Goal: Information Seeking & Learning: Find specific page/section

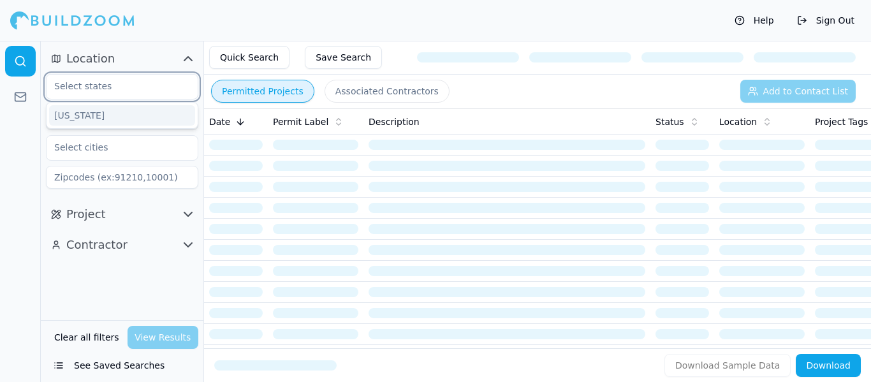
click at [150, 89] on input "text" at bounding box center [114, 86] width 135 height 23
click at [140, 121] on div "[US_STATE]" at bounding box center [122, 115] width 146 height 20
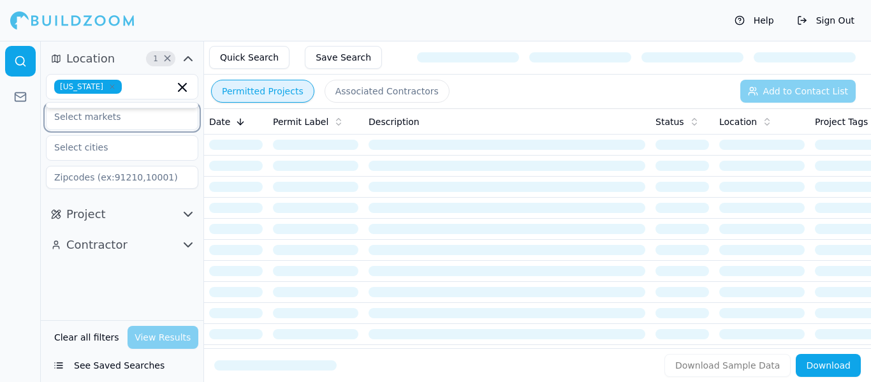
click at [140, 119] on input "text" at bounding box center [114, 116] width 135 height 23
click at [151, 335] on div "Clear all filters View Results" at bounding box center [122, 337] width 152 height 23
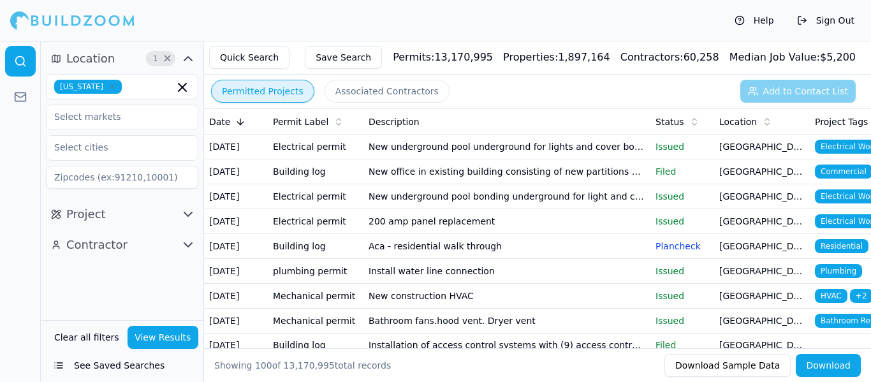
click at [190, 216] on icon "button" at bounding box center [187, 214] width 15 height 15
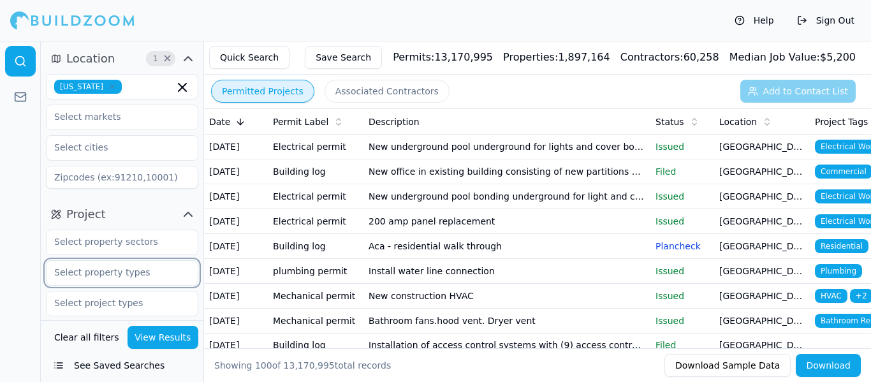
click at [149, 281] on input "text" at bounding box center [114, 272] width 135 height 23
click at [188, 61] on icon "button" at bounding box center [187, 58] width 15 height 15
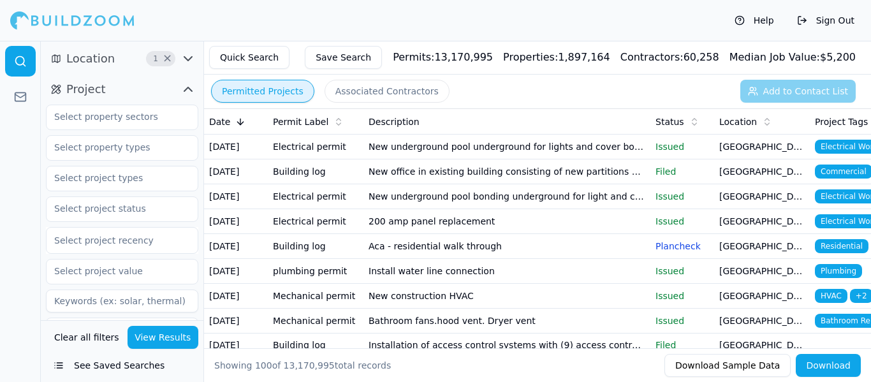
click at [188, 61] on icon "button" at bounding box center [188, 59] width 8 height 4
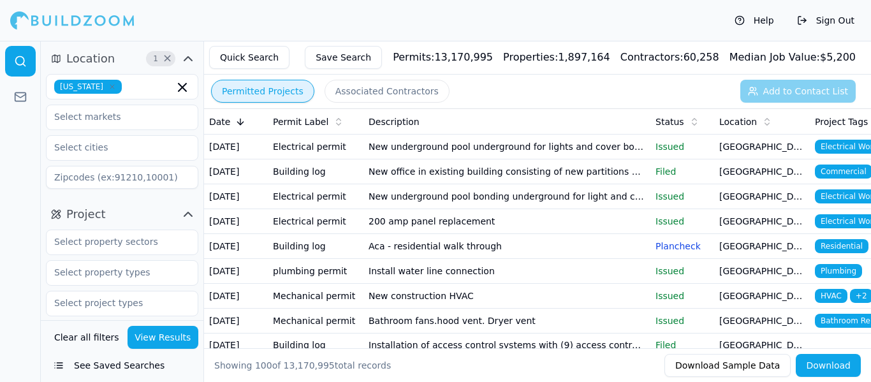
click at [188, 61] on icon "button" at bounding box center [187, 58] width 15 height 15
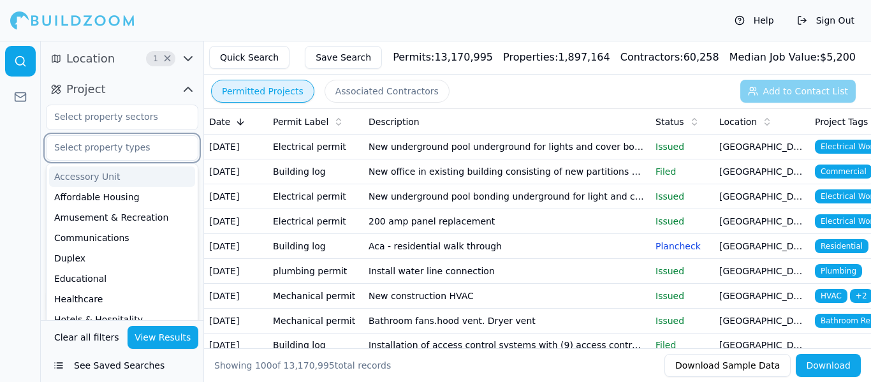
click at [136, 142] on input "text" at bounding box center [114, 147] width 135 height 23
type input "h"
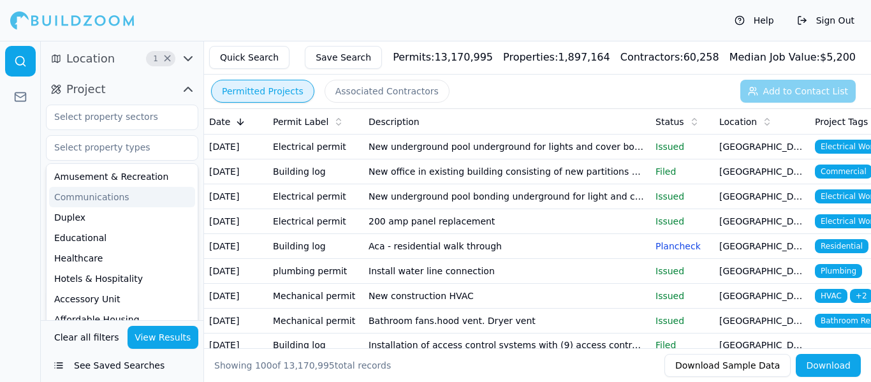
click at [1, 214] on div at bounding box center [20, 211] width 41 height 341
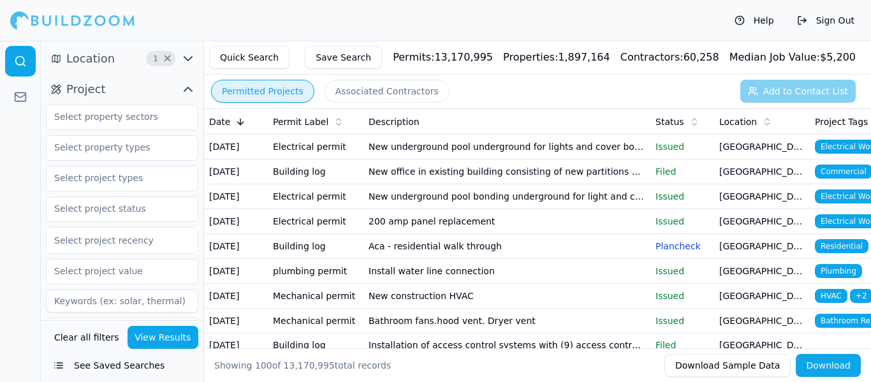
click at [100, 361] on button "See Saved Searches" at bounding box center [122, 365] width 152 height 23
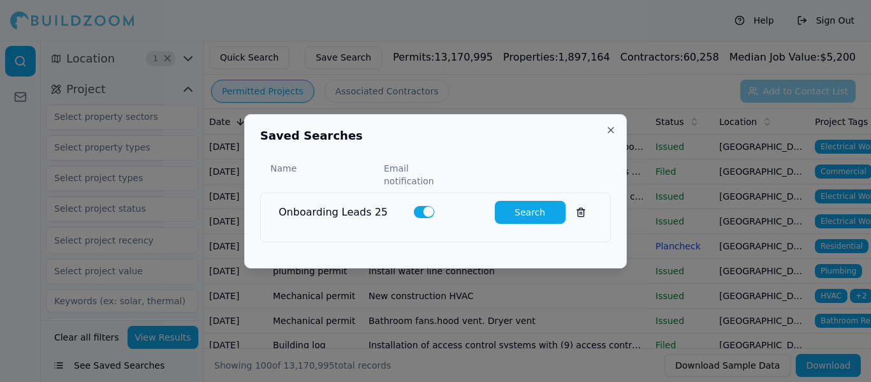
click at [609, 135] on button "Close" at bounding box center [611, 130] width 10 height 10
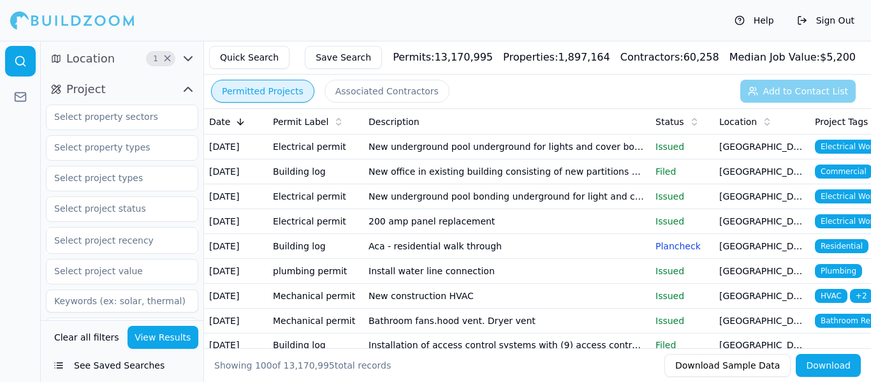
click at [190, 85] on icon "button" at bounding box center [187, 89] width 15 height 15
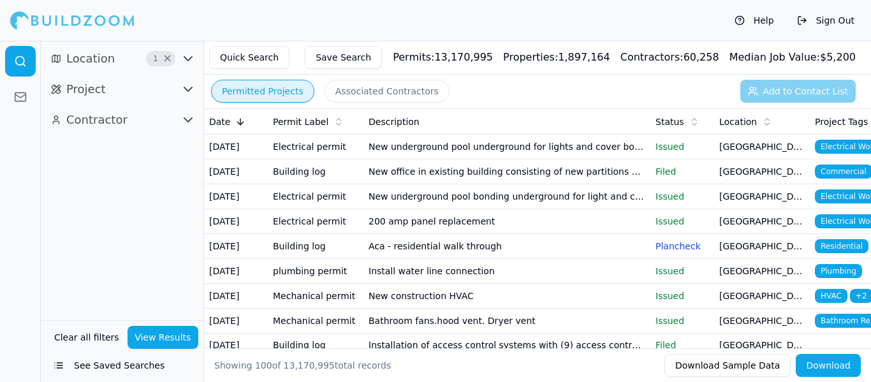
click at [194, 119] on icon "button" at bounding box center [187, 119] width 15 height 15
click at [339, 124] on div "Permit Label" at bounding box center [315, 121] width 85 height 13
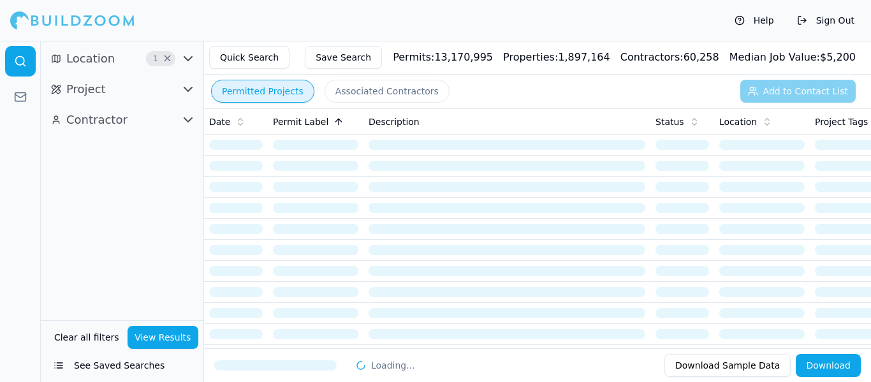
click at [335, 122] on icon at bounding box center [339, 122] width 10 height 10
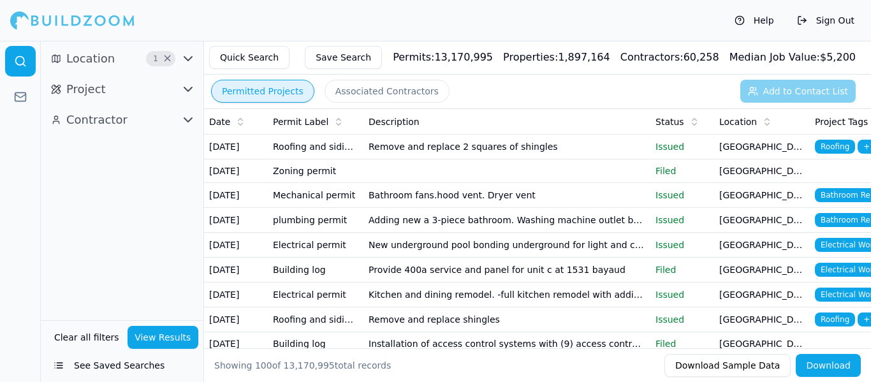
click at [187, 57] on icon "button" at bounding box center [187, 58] width 15 height 15
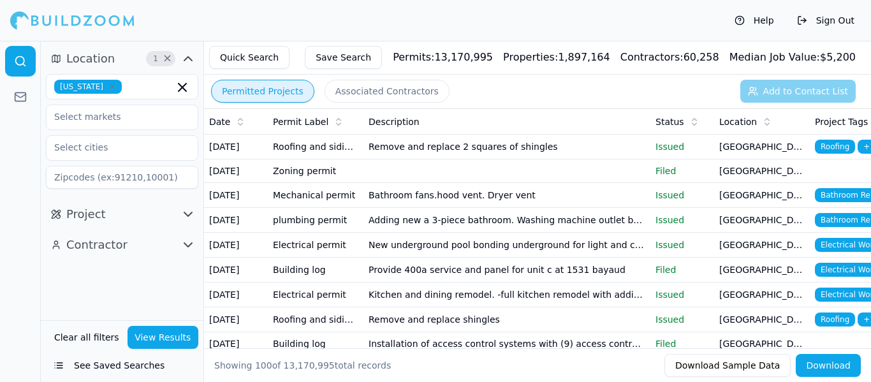
click at [191, 57] on icon "button" at bounding box center [187, 58] width 15 height 15
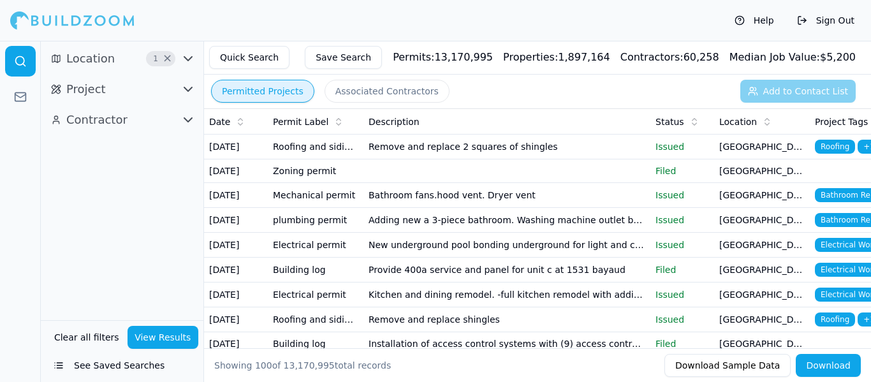
click at [188, 91] on icon "button" at bounding box center [188, 89] width 8 height 4
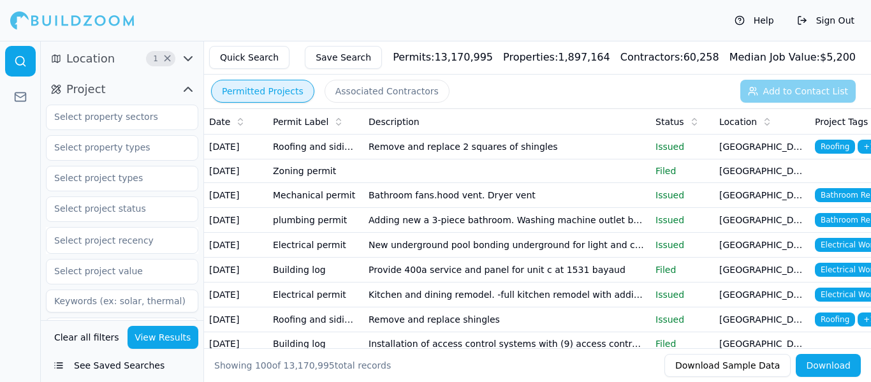
click at [152, 343] on button "View Results" at bounding box center [163, 337] width 71 height 23
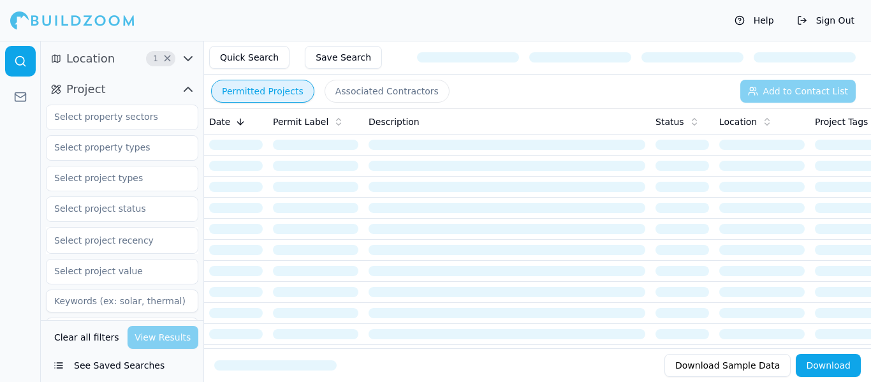
click at [101, 365] on button "See Saved Searches" at bounding box center [122, 365] width 152 height 23
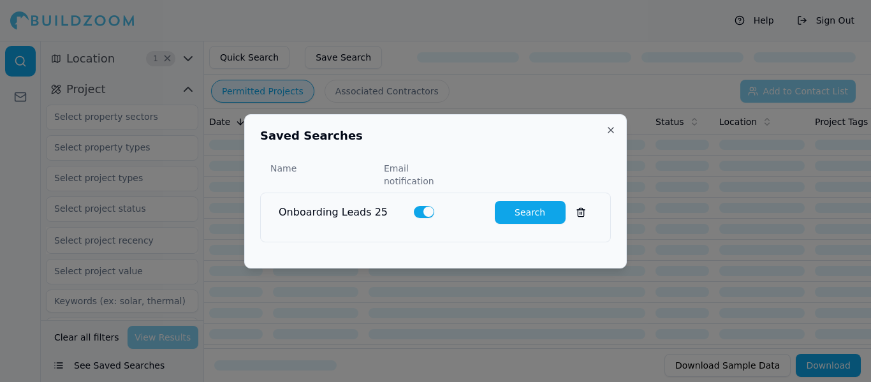
click at [518, 210] on button "Search" at bounding box center [530, 212] width 71 height 23
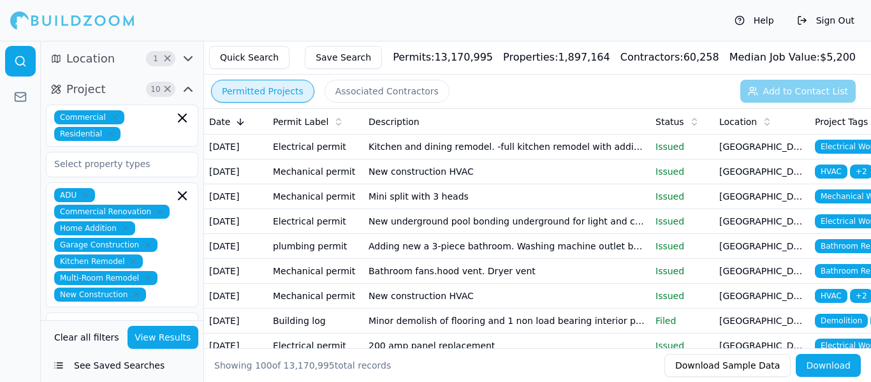
click at [372, 184] on td "New construction HVAC" at bounding box center [507, 171] width 287 height 25
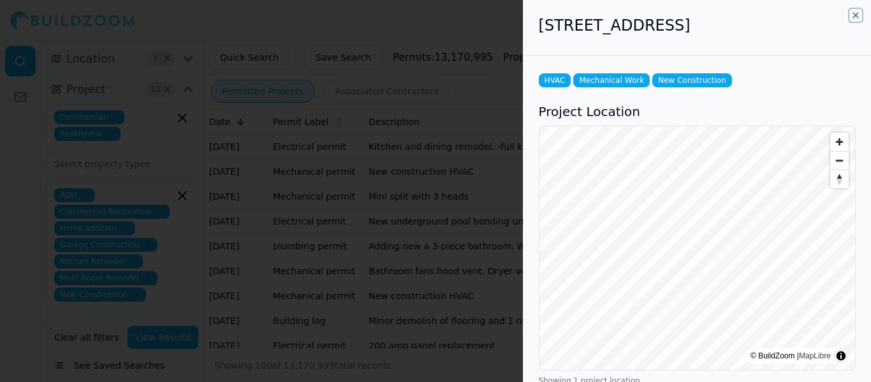
click at [860, 15] on icon "button" at bounding box center [856, 15] width 10 height 10
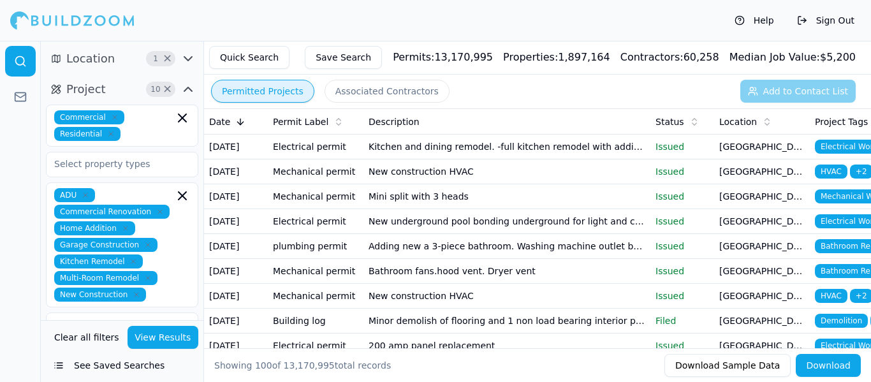
click at [547, 184] on td "New construction HVAC" at bounding box center [507, 171] width 287 height 25
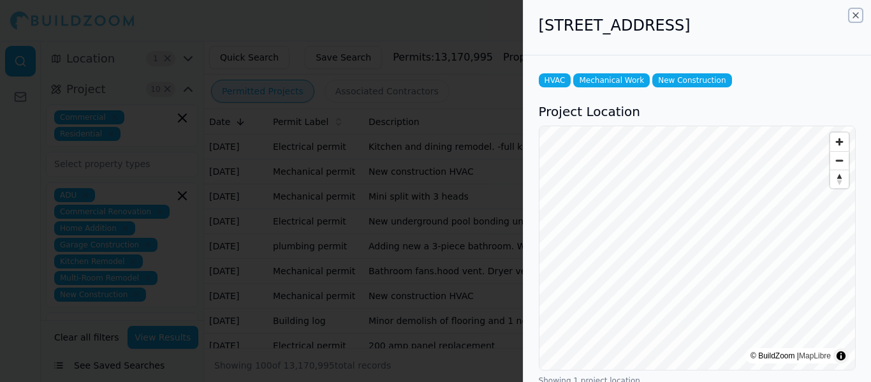
click at [862, 13] on div "[STREET_ADDRESS] HVAC Mechanical Work New Construction Project Location © Build…" at bounding box center [697, 191] width 348 height 382
click at [857, 14] on icon "button" at bounding box center [856, 15] width 10 height 10
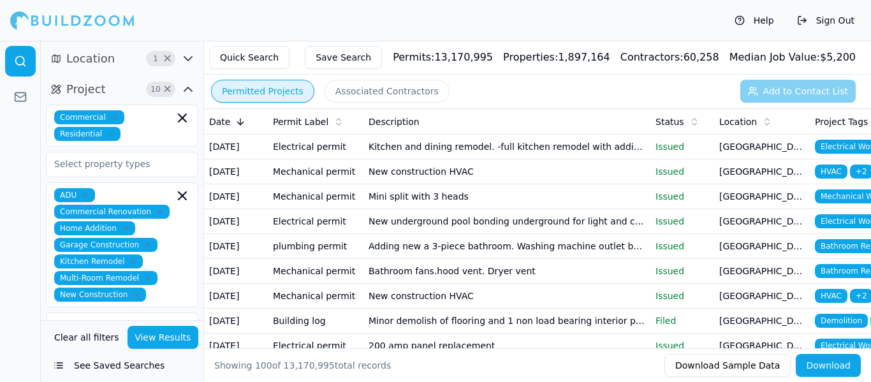
click at [569, 209] on td "Mini split with 3 heads" at bounding box center [507, 196] width 287 height 25
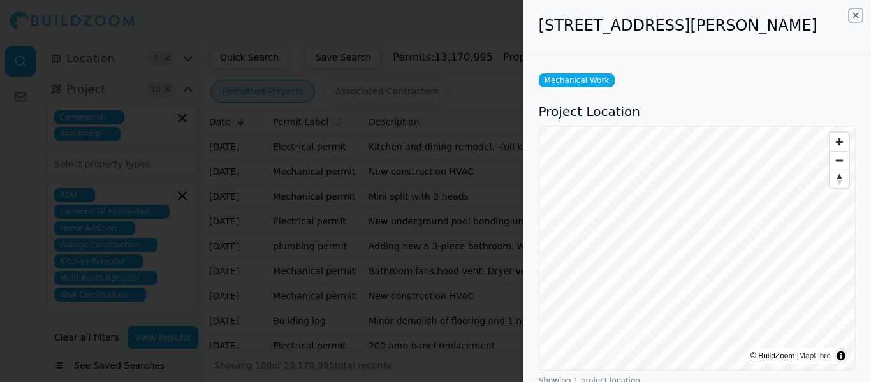
click at [858, 17] on icon "button" at bounding box center [856, 15] width 10 height 10
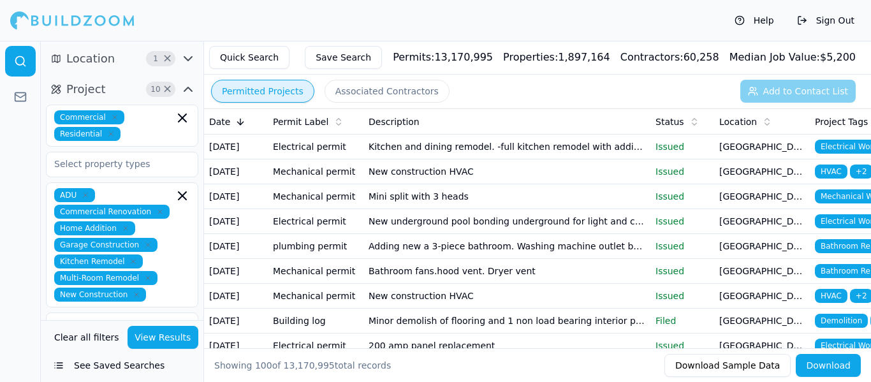
click at [190, 229] on div "ADU Commercial Renovation Home Addition Garage Construction Kitchen Remodel Mul…" at bounding box center [122, 244] width 152 height 125
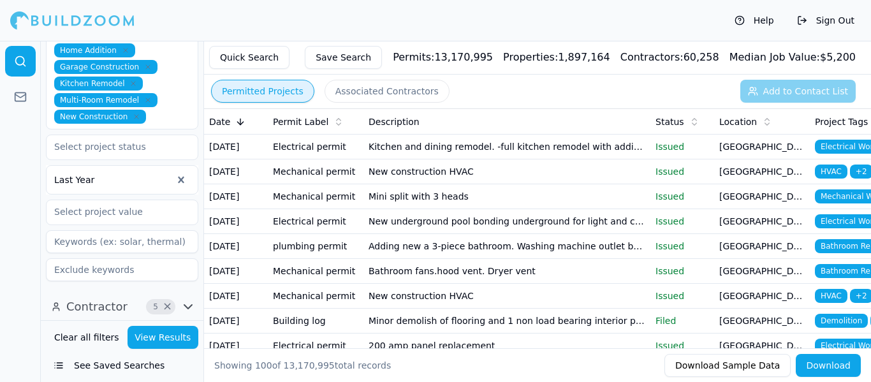
click at [0, 147] on div at bounding box center [20, 211] width 41 height 341
click at [464, 85] on div "Permitted Projects Associated Contractors Add to Contact List" at bounding box center [537, 91] width 667 height 33
click at [188, 302] on icon "button" at bounding box center [187, 306] width 15 height 15
click at [277, 56] on button "Quick Search" at bounding box center [249, 57] width 80 height 23
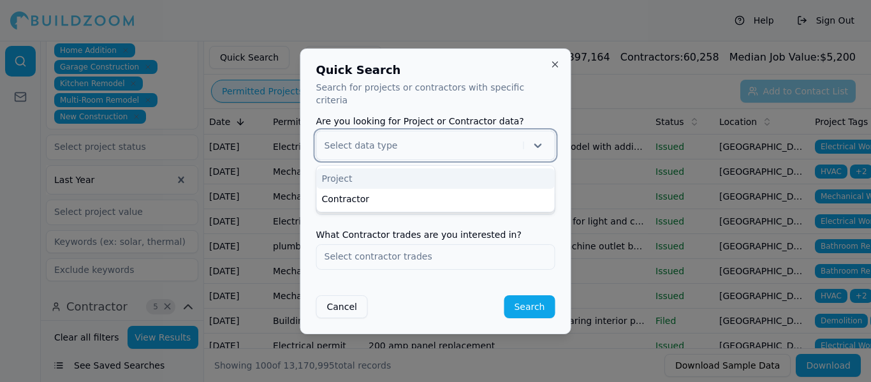
click at [537, 144] on icon at bounding box center [538, 146] width 8 height 4
click at [520, 175] on div "Project" at bounding box center [436, 178] width 238 height 20
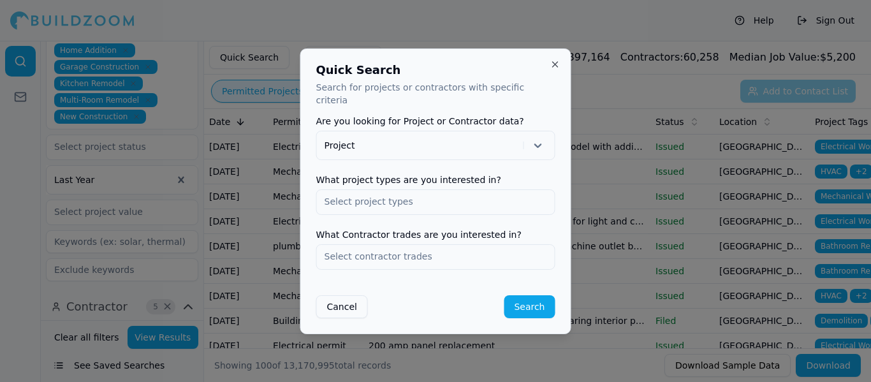
click at [512, 197] on input "text" at bounding box center [436, 201] width 238 height 23
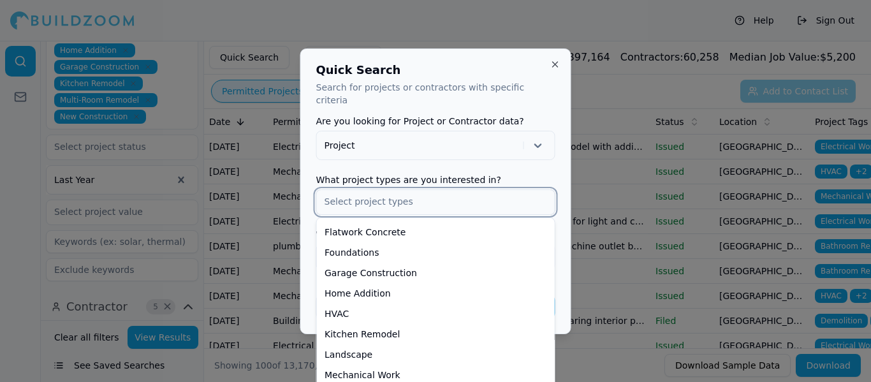
scroll to position [223, 0]
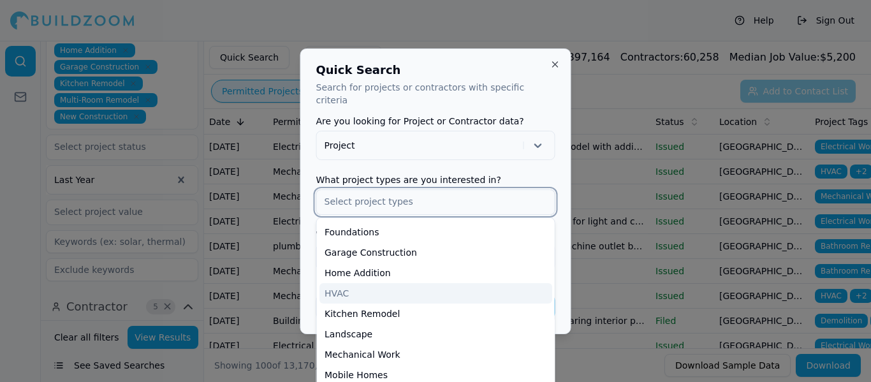
click at [394, 293] on div "HVAC" at bounding box center [436, 293] width 233 height 20
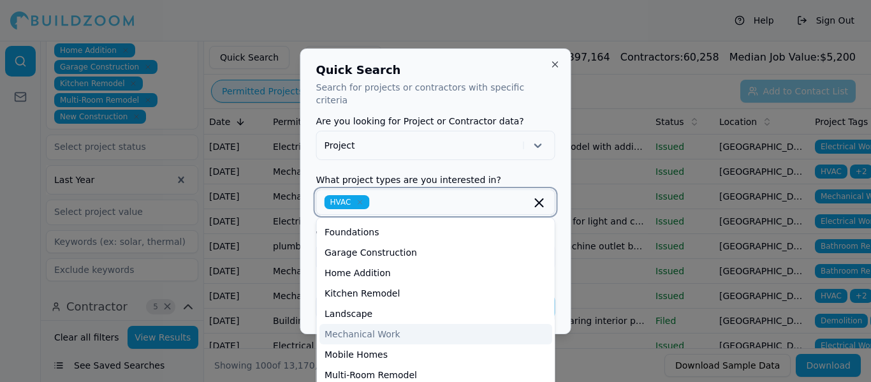
click at [399, 332] on div "Mechanical Work" at bounding box center [436, 334] width 233 height 20
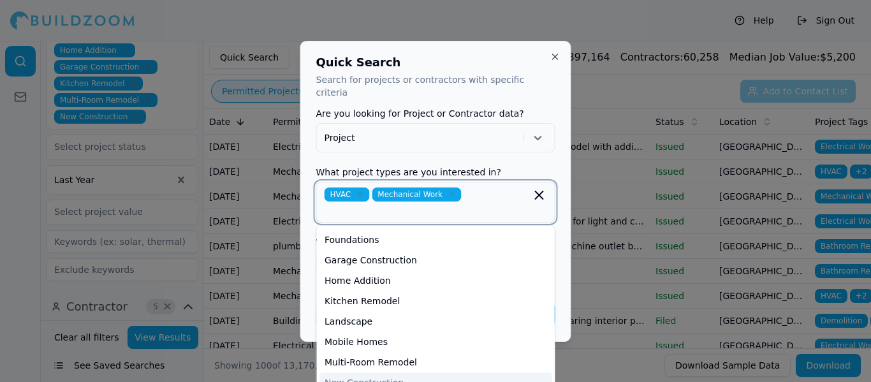
click at [399, 372] on div "New Construction" at bounding box center [436, 382] width 233 height 20
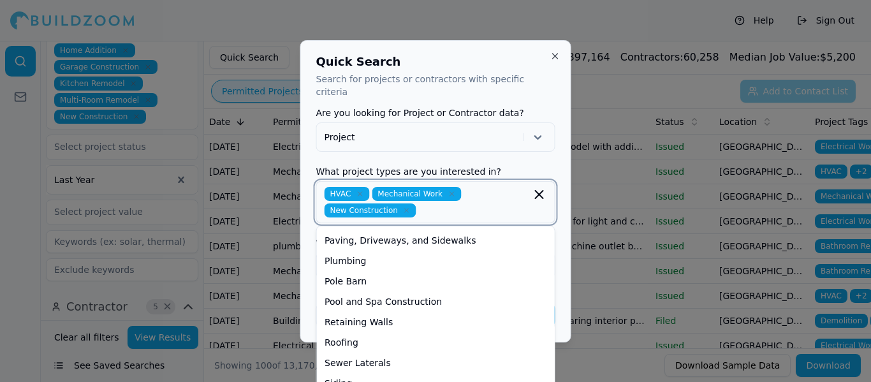
scroll to position [407, 0]
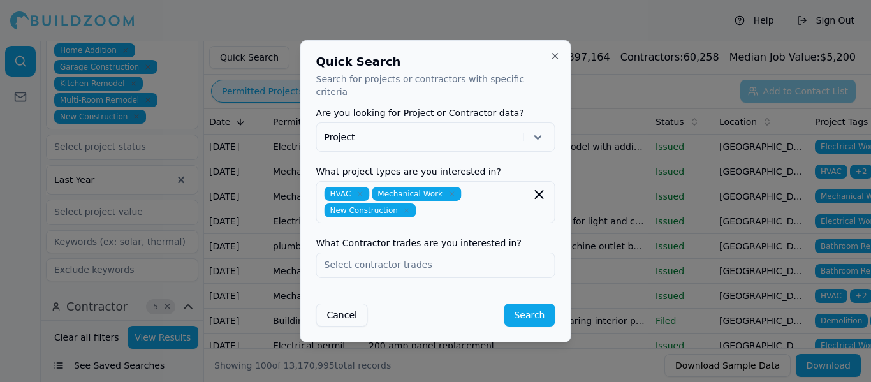
click at [542, 108] on label "Are you looking for Project or Contractor data?" at bounding box center [435, 112] width 239 height 9
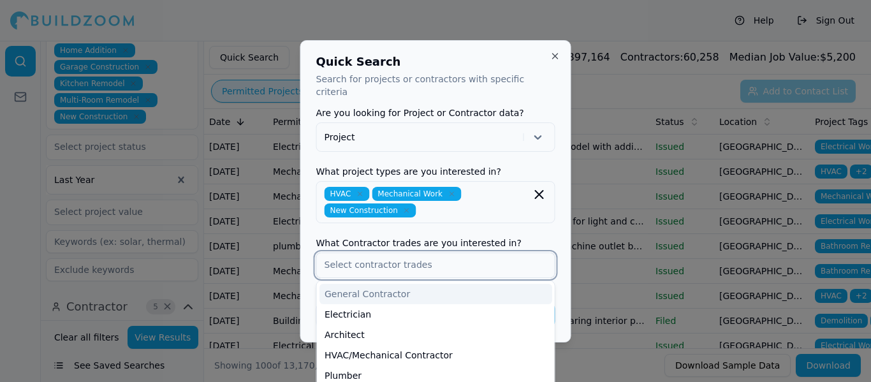
click at [466, 266] on input "text" at bounding box center [436, 264] width 238 height 23
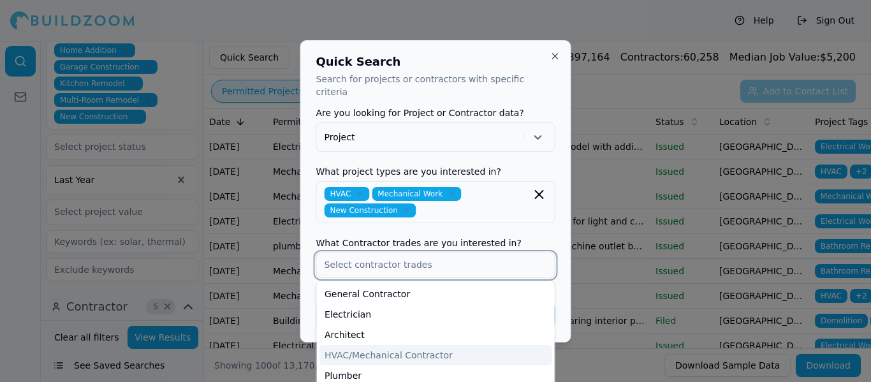
click at [441, 349] on div "HVAC/Mechanical Contractor" at bounding box center [436, 355] width 233 height 20
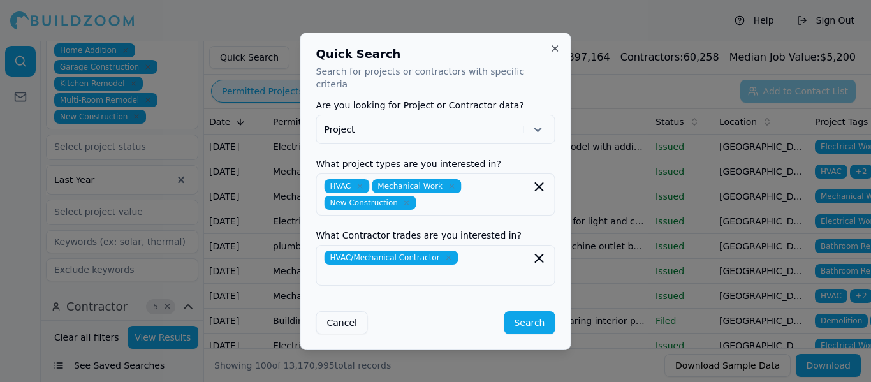
click at [487, 209] on form "Are you looking for Project or Contractor data? Project What project types are …" at bounding box center [435, 217] width 239 height 233
click at [520, 317] on button "Search" at bounding box center [529, 322] width 51 height 23
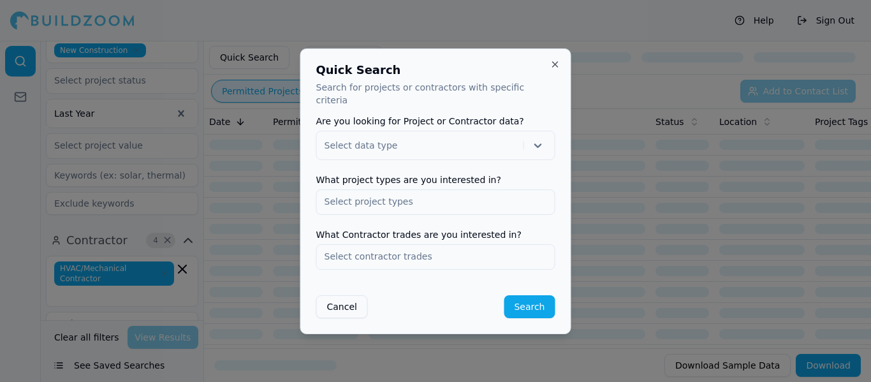
scroll to position [112, 0]
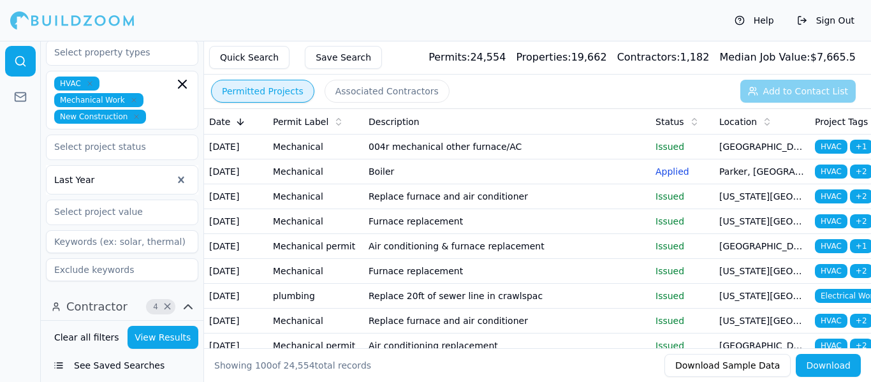
click at [603, 209] on td "Replace furnace and air conditioner" at bounding box center [507, 196] width 287 height 25
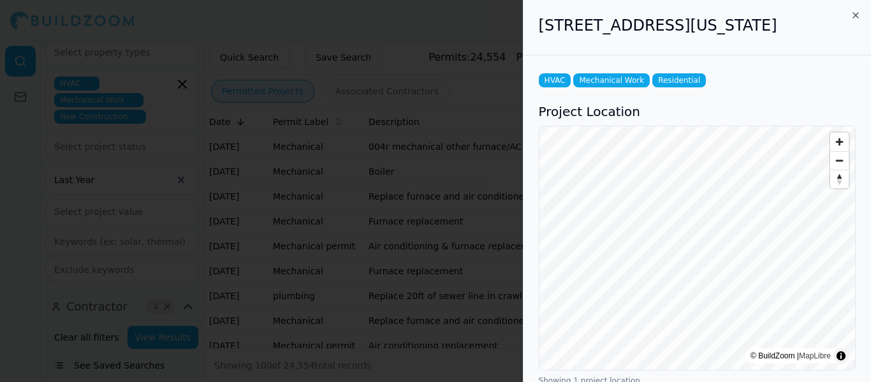
click at [848, 87] on div "HVAC Mechanical Work Residential" at bounding box center [697, 80] width 317 height 14
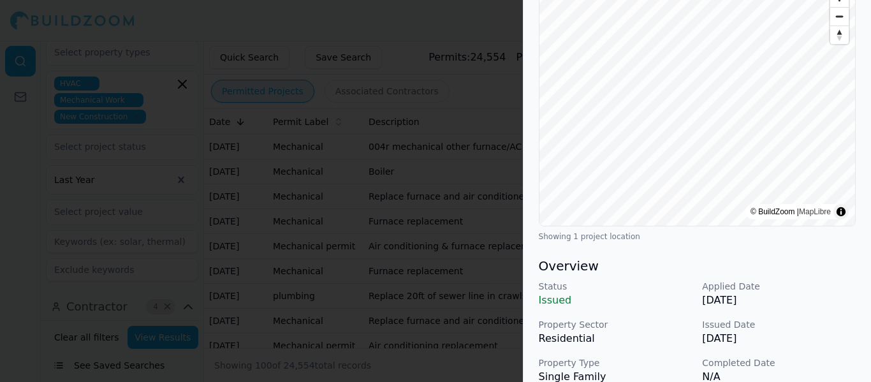
scroll to position [0, 0]
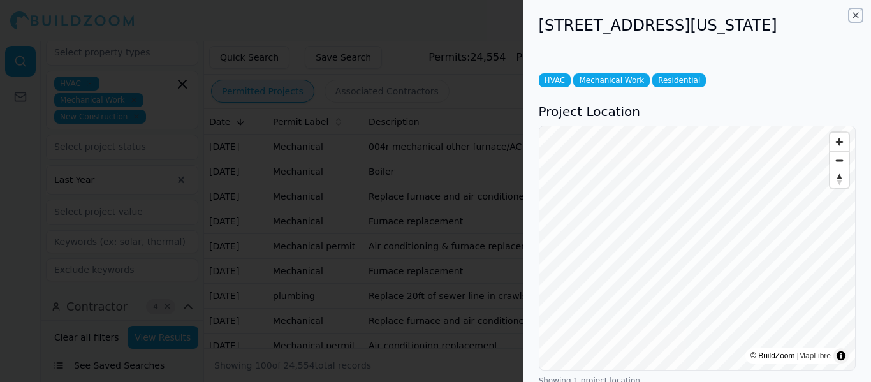
click at [855, 14] on icon "button" at bounding box center [856, 15] width 10 height 10
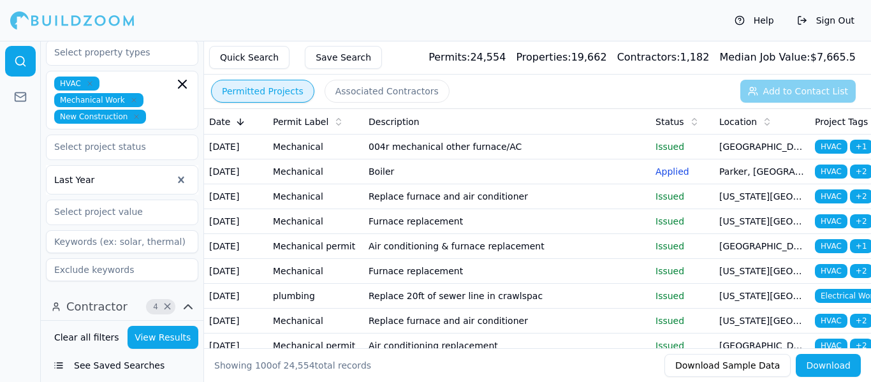
drag, startPoint x: 855, startPoint y: 14, endPoint x: 384, endPoint y: 20, distance: 471.4
drag, startPoint x: 384, startPoint y: 20, endPoint x: 300, endPoint y: 14, distance: 84.4
drag, startPoint x: 300, startPoint y: 14, endPoint x: 11, endPoint y: 227, distance: 358.5
drag, startPoint x: 11, startPoint y: 227, endPoint x: 68, endPoint y: 336, distance: 122.7
click at [70, 336] on button "Clear all filters" at bounding box center [86, 337] width 71 height 23
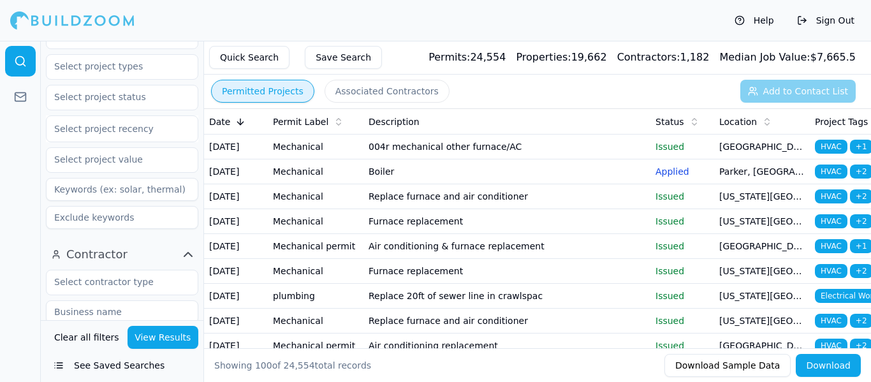
scroll to position [95, 0]
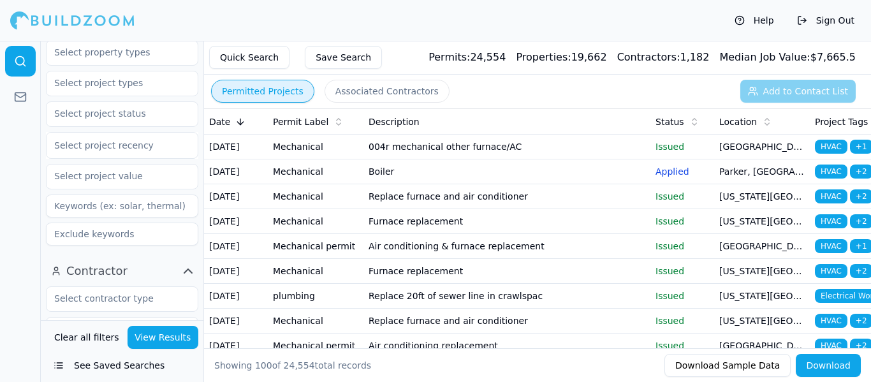
click at [110, 365] on button "See Saved Searches" at bounding box center [122, 365] width 152 height 23
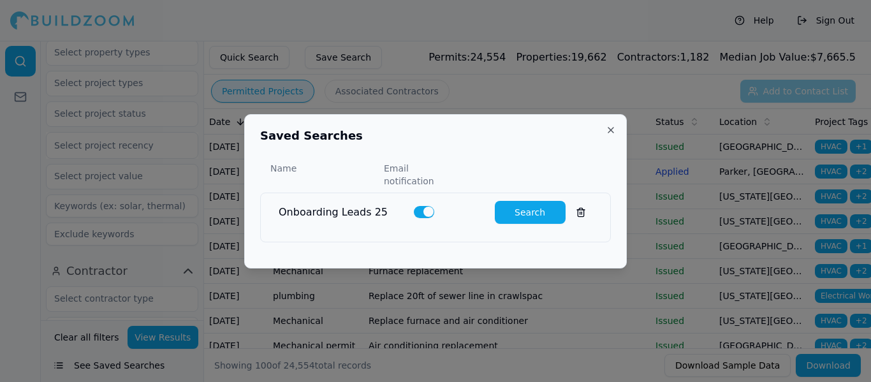
click at [536, 207] on button "Search" at bounding box center [530, 212] width 71 height 23
type input "0"
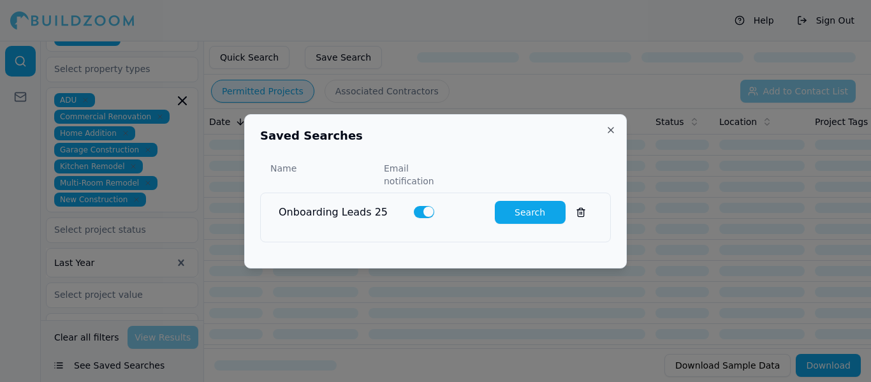
scroll to position [112, 0]
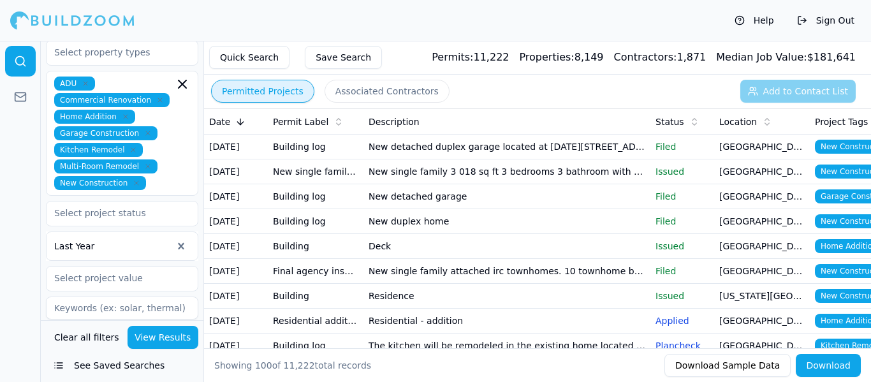
drag, startPoint x: 691, startPoint y: 121, endPoint x: 700, endPoint y: 80, distance: 41.8
click at [700, 80] on div "Permitted Projects Associated Contractors Add to Contact List" at bounding box center [537, 91] width 667 height 33
click at [690, 117] on icon at bounding box center [694, 122] width 10 height 10
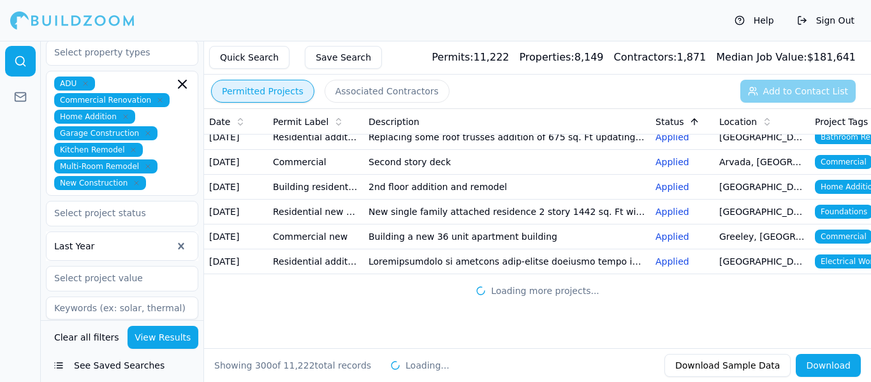
scroll to position [10202, 0]
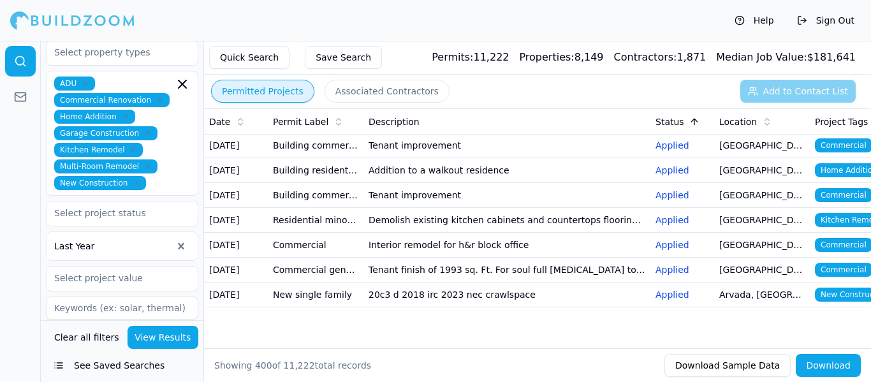
click at [756, 21] on button "Help" at bounding box center [754, 20] width 52 height 20
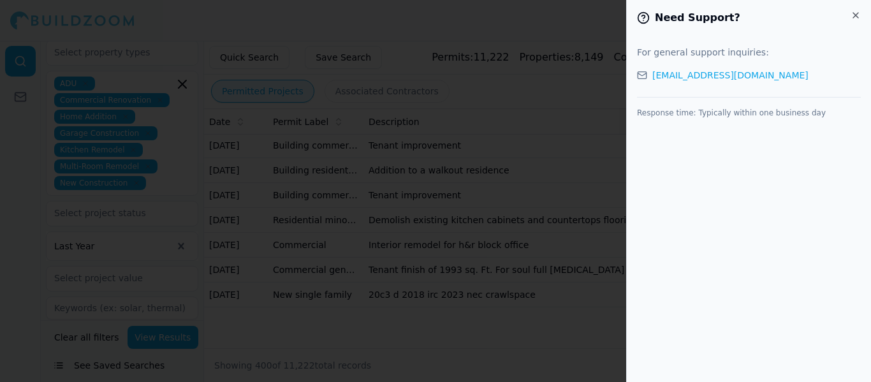
click at [589, 83] on div at bounding box center [435, 191] width 871 height 382
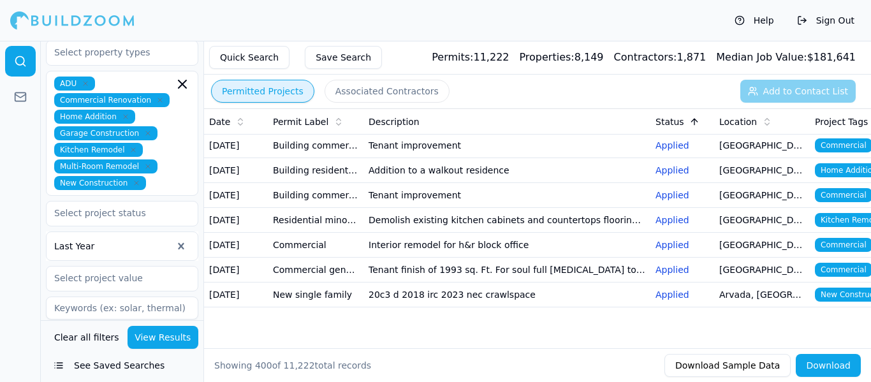
click at [747, 22] on button "Help" at bounding box center [754, 20] width 52 height 20
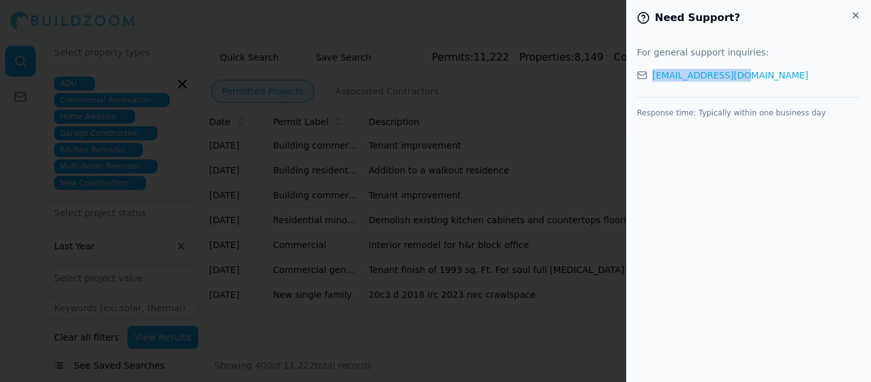
drag, startPoint x: 742, startPoint y: 77, endPoint x: 651, endPoint y: 78, distance: 91.2
click at [651, 78] on div "[EMAIL_ADDRESS][DOMAIN_NAME]" at bounding box center [749, 75] width 224 height 13
copy link "[EMAIL_ADDRESS][DOMAIN_NAME]"
click at [557, 15] on div at bounding box center [435, 191] width 871 height 382
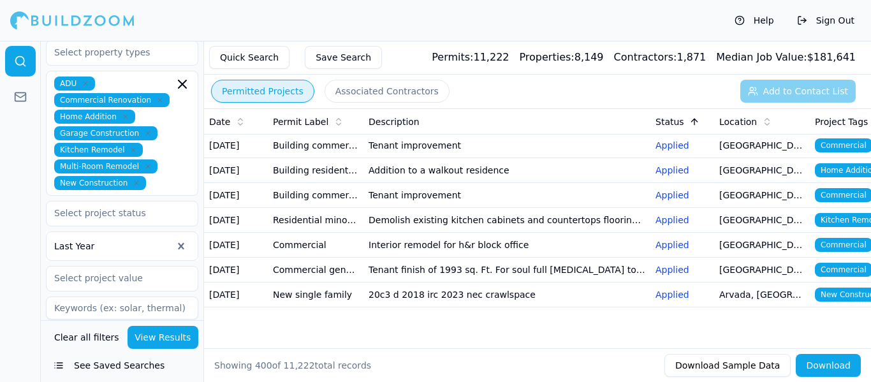
click at [689, 125] on icon at bounding box center [694, 122] width 10 height 10
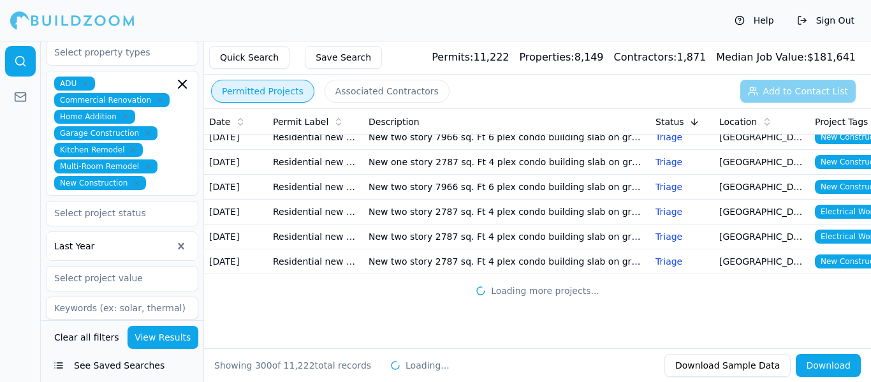
click at [684, 118] on div "Status" at bounding box center [683, 121] width 54 height 13
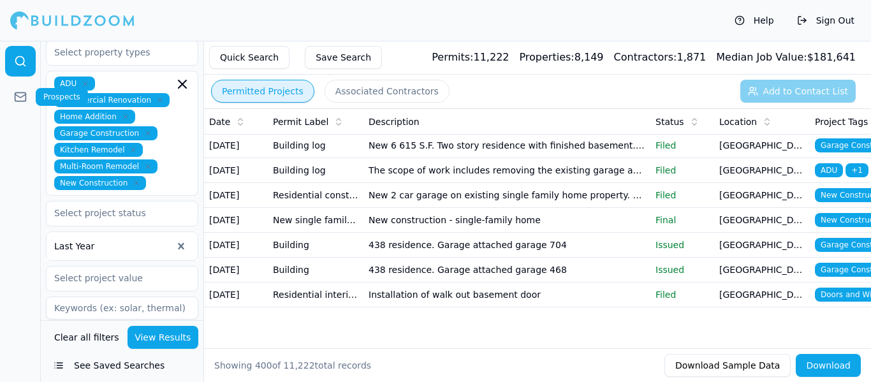
click at [21, 94] on icon at bounding box center [20, 97] width 13 height 13
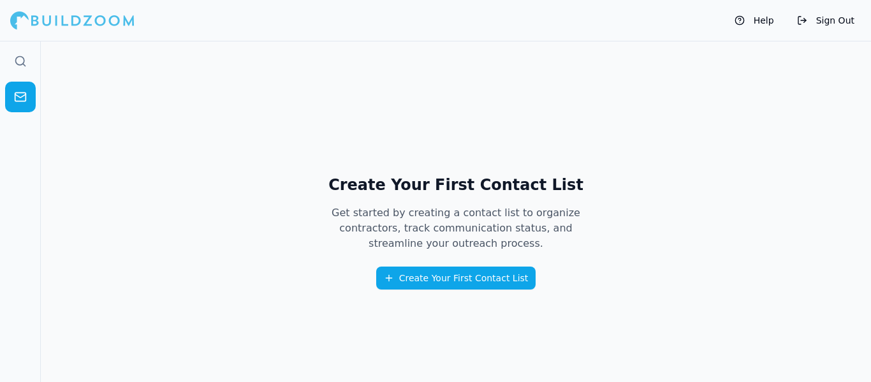
click at [418, 281] on button "Create Your First Contact List" at bounding box center [456, 278] width 160 height 23
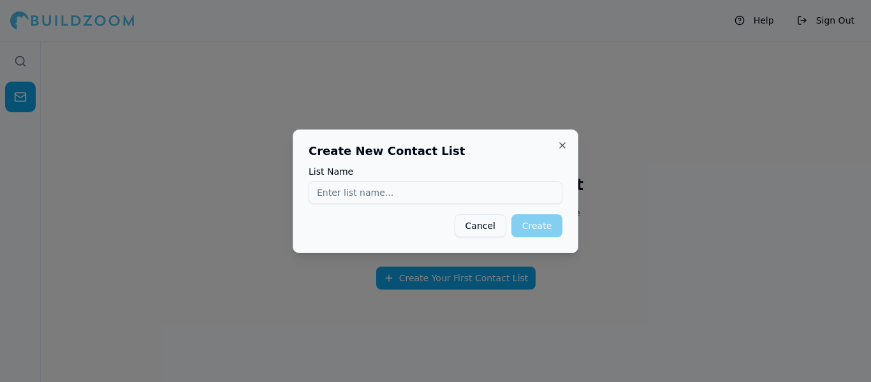
click at [482, 223] on button "Cancel" at bounding box center [481, 225] width 52 height 23
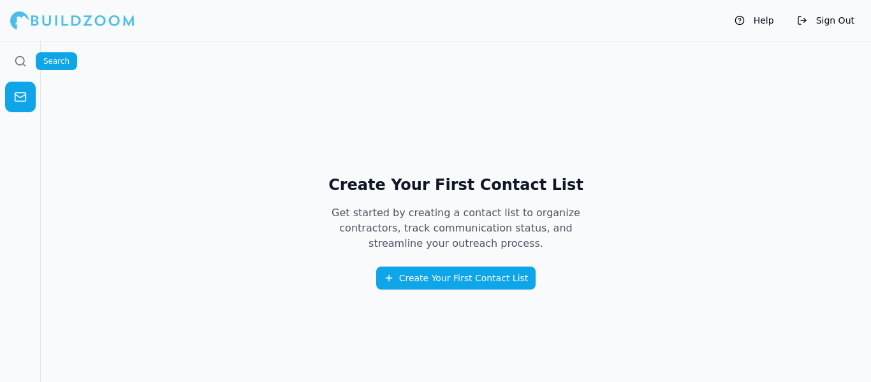
click at [23, 64] on icon at bounding box center [24, 65] width 3 height 3
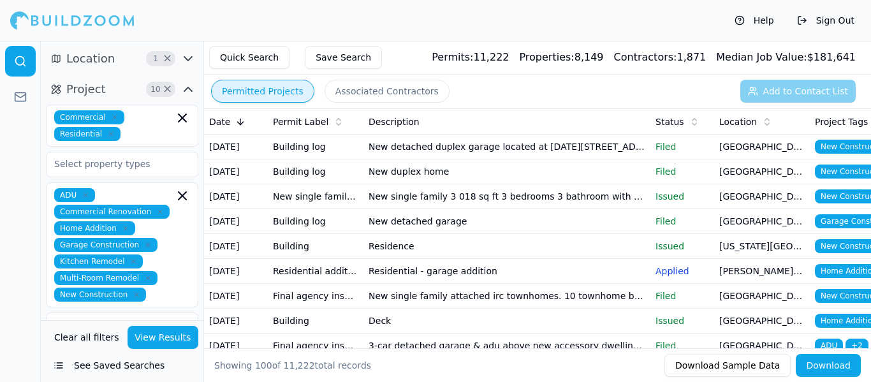
click at [404, 155] on td "New detached duplex garage located at [DATE][STREET_ADDRESS][DATE][PERSON_NAME]" at bounding box center [507, 147] width 287 height 25
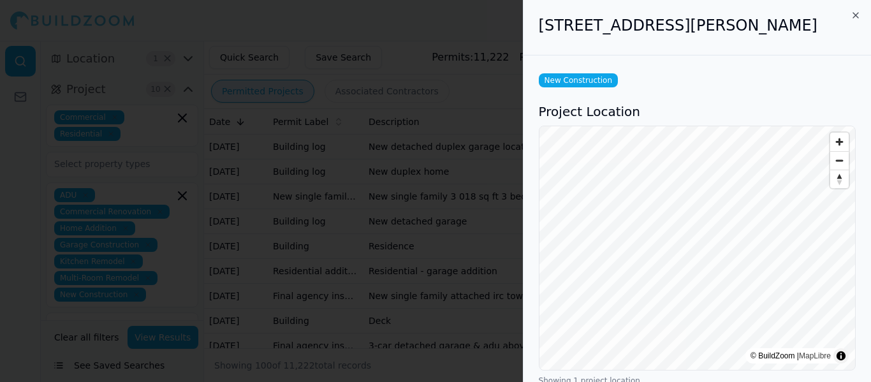
click at [772, 79] on div "New Construction" at bounding box center [697, 80] width 317 height 14
click at [853, 18] on icon "button" at bounding box center [856, 15] width 10 height 10
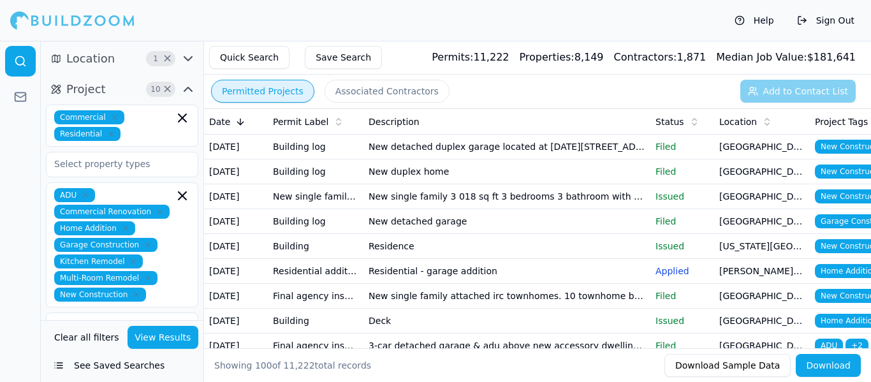
click at [605, 85] on div "Permitted Projects Associated Contractors Add to Contact List" at bounding box center [537, 91] width 667 height 33
click at [556, 180] on td "New duplex home" at bounding box center [507, 171] width 287 height 25
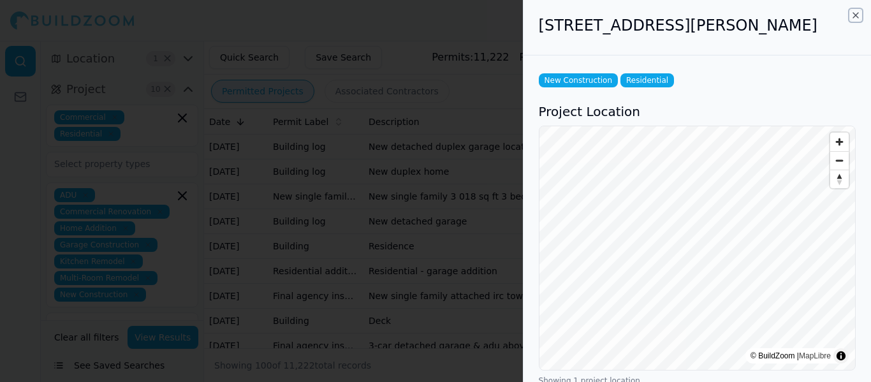
click at [855, 15] on icon "button" at bounding box center [856, 15] width 10 height 10
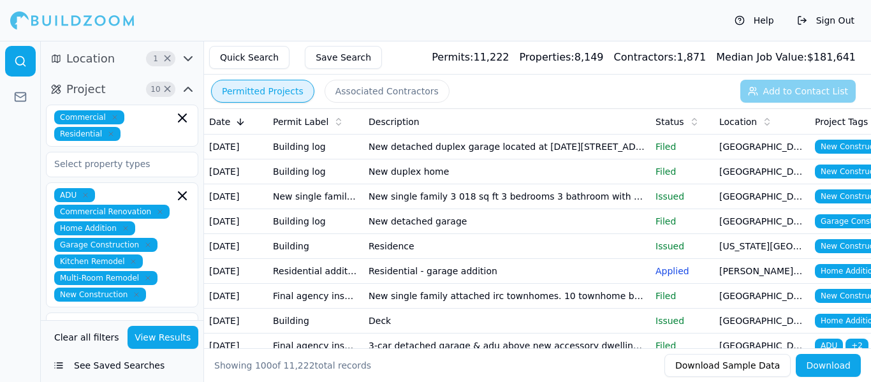
click at [34, 148] on div at bounding box center [20, 211] width 41 height 341
click at [445, 125] on div "Description" at bounding box center [507, 121] width 277 height 13
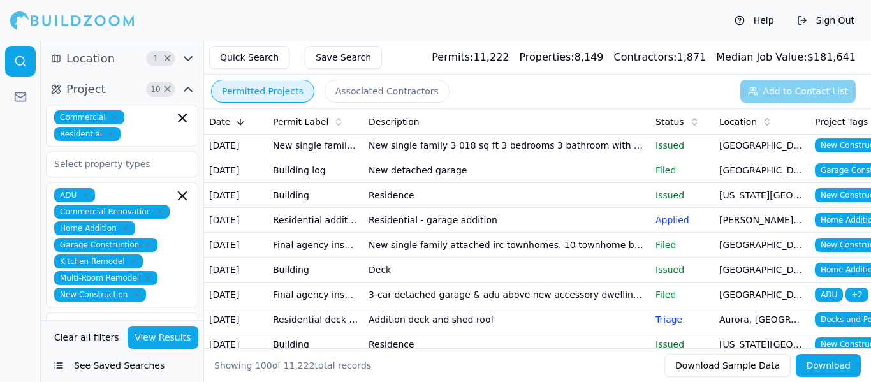
scroll to position [77, 0]
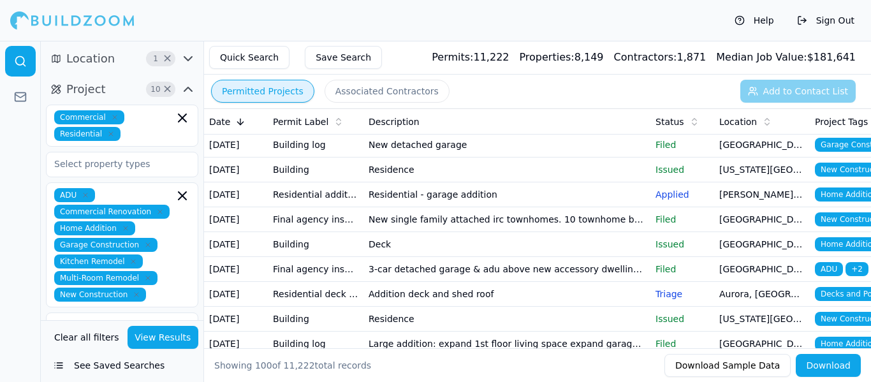
click at [448, 131] on th "Description" at bounding box center [507, 122] width 287 height 26
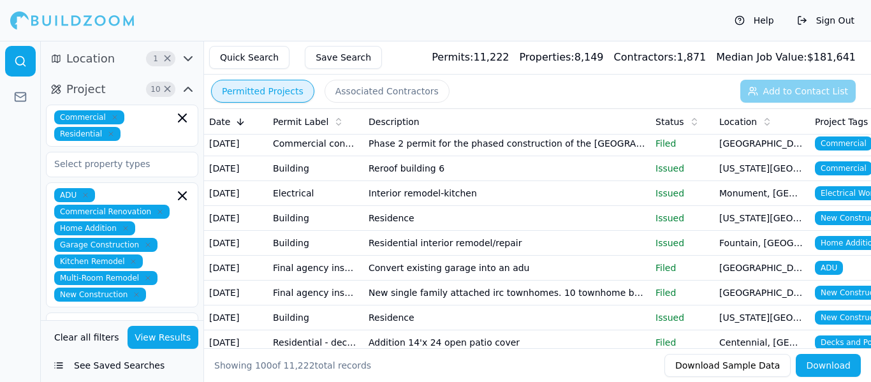
scroll to position [1148, 0]
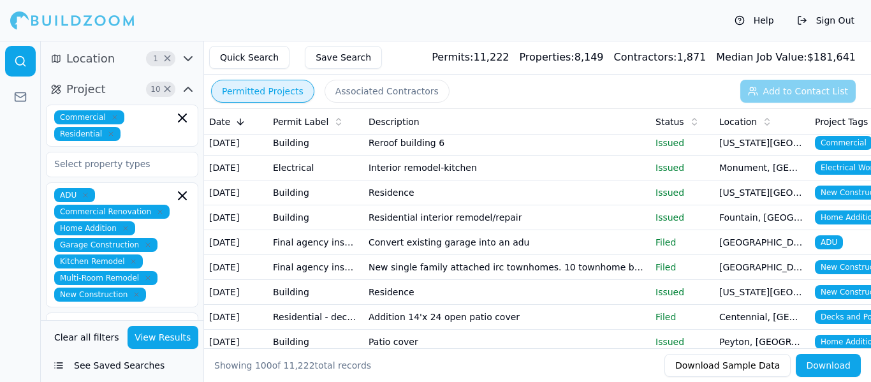
click at [458, 30] on div "Help Sign Out" at bounding box center [435, 20] width 871 height 41
click at [526, 121] on div "Description" at bounding box center [507, 121] width 277 height 13
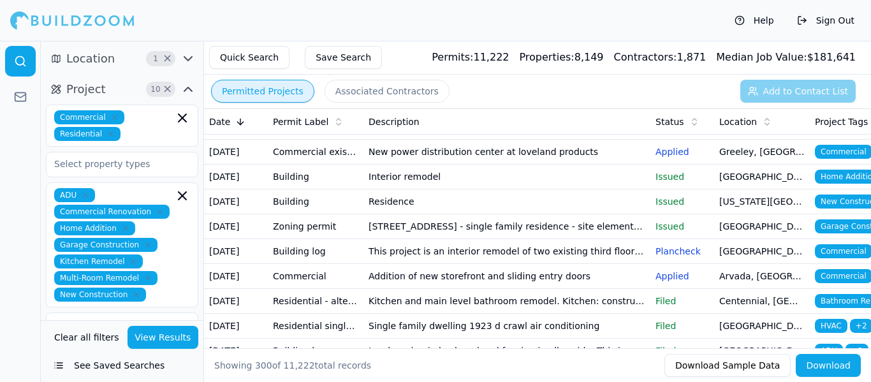
scroll to position [6837, 0]
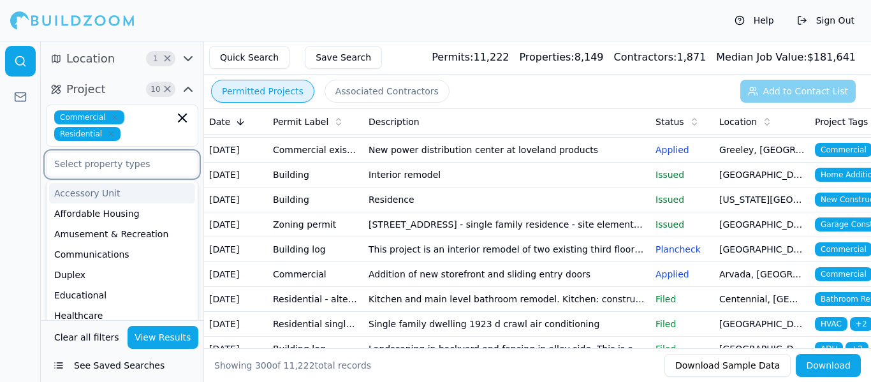
click at [126, 161] on input "text" at bounding box center [114, 163] width 135 height 23
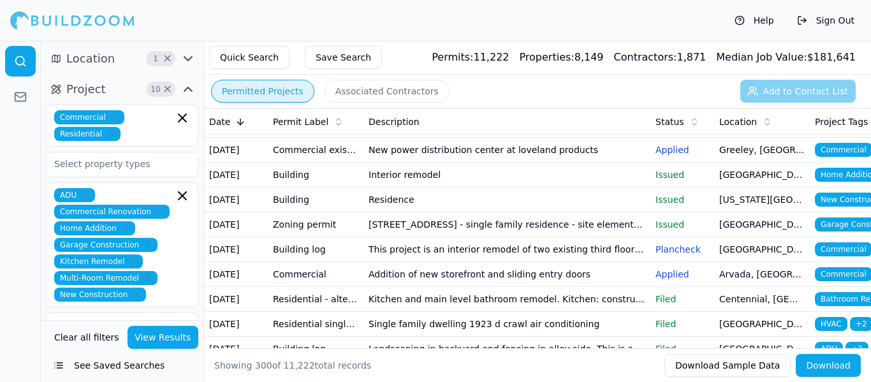
click at [480, 89] on div "Permitted Projects Associated Contractors Add to Contact List" at bounding box center [537, 91] width 667 height 33
click at [79, 339] on button "Clear all filters" at bounding box center [86, 337] width 71 height 23
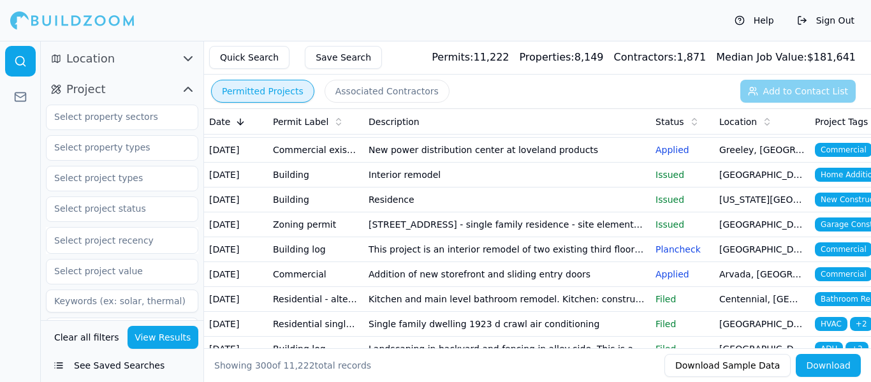
click at [186, 56] on icon "button" at bounding box center [187, 58] width 15 height 15
click at [157, 87] on input "text" at bounding box center [114, 86] width 135 height 23
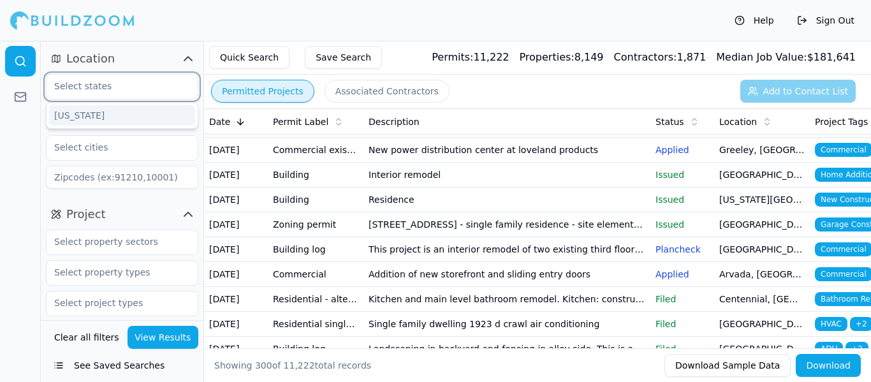
type input "CO"
type input "80233"
click at [119, 112] on div "[US_STATE]" at bounding box center [122, 115] width 146 height 20
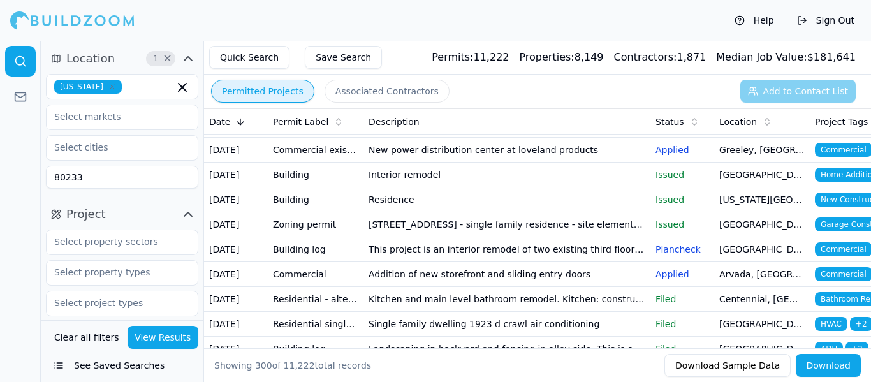
click at [117, 186] on input "80233" at bounding box center [122, 177] width 152 height 23
type input "8"
type input "80233"
click at [76, 149] on input "text" at bounding box center [114, 147] width 135 height 23
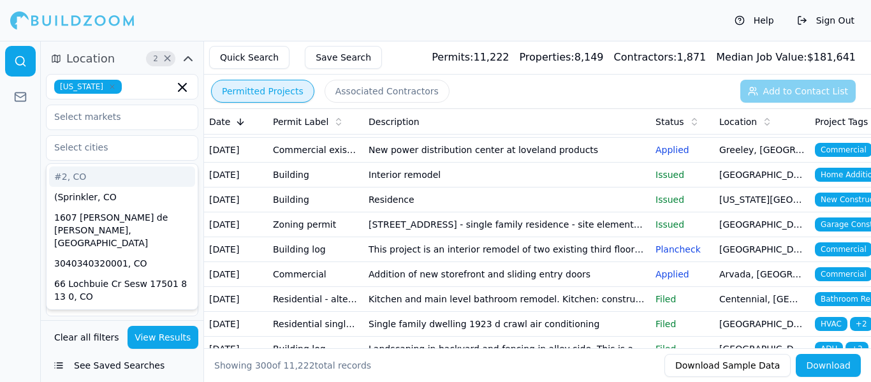
click at [38, 166] on div at bounding box center [20, 211] width 41 height 341
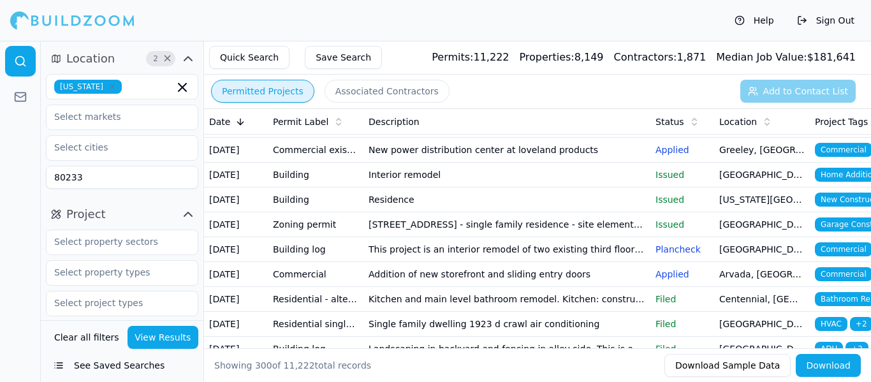
click at [75, 181] on input "80233" at bounding box center [122, 177] width 152 height 23
drag, startPoint x: 82, startPoint y: 181, endPoint x: 0, endPoint y: 178, distance: 82.3
click at [0, 178] on div "Location 2 × [US_STATE] 80233 Project Select project recency Contractor Verifie…" at bounding box center [435, 211] width 871 height 341
click at [24, 136] on div at bounding box center [20, 211] width 41 height 341
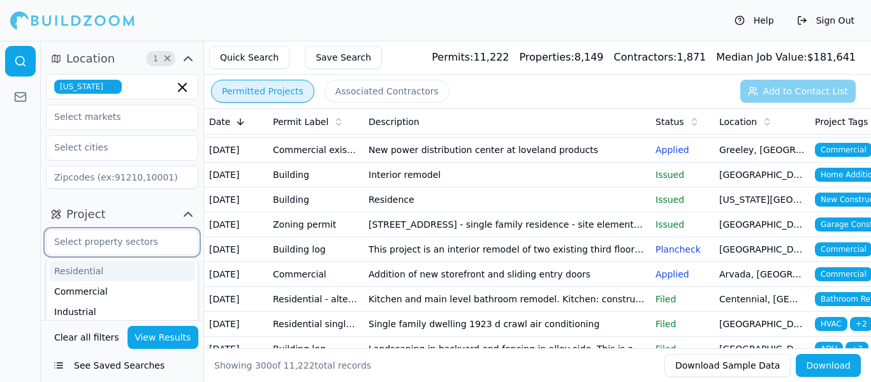
click at [140, 236] on input "text" at bounding box center [114, 241] width 135 height 23
click at [121, 269] on div "Residential" at bounding box center [122, 271] width 146 height 20
click at [116, 269] on div "Commercial" at bounding box center [122, 271] width 146 height 20
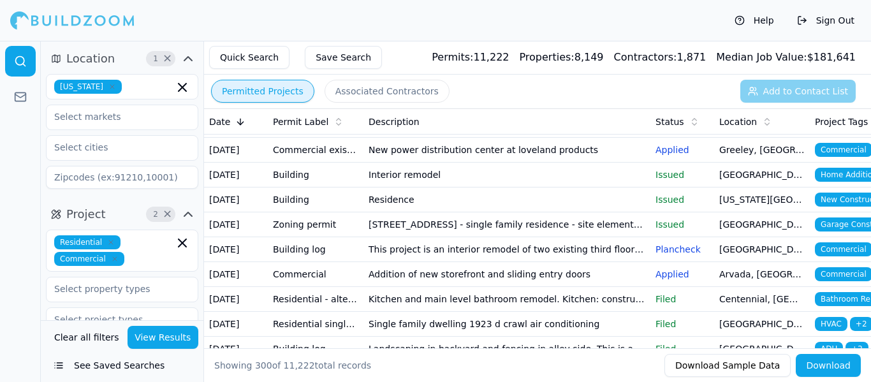
click at [23, 243] on div at bounding box center [20, 211] width 41 height 341
click at [89, 292] on input "text" at bounding box center [114, 288] width 135 height 23
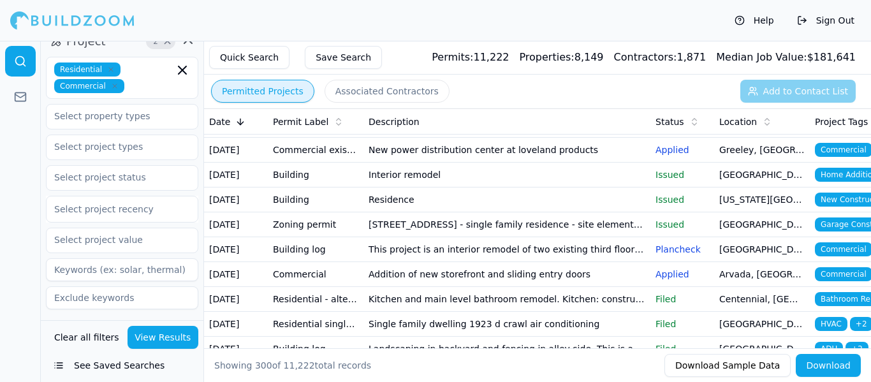
click at [36, 168] on div at bounding box center [20, 211] width 41 height 341
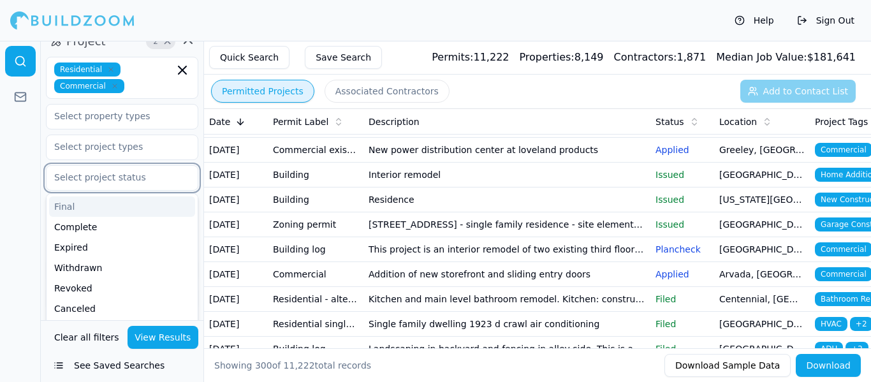
click at [105, 170] on input "text" at bounding box center [114, 177] width 135 height 23
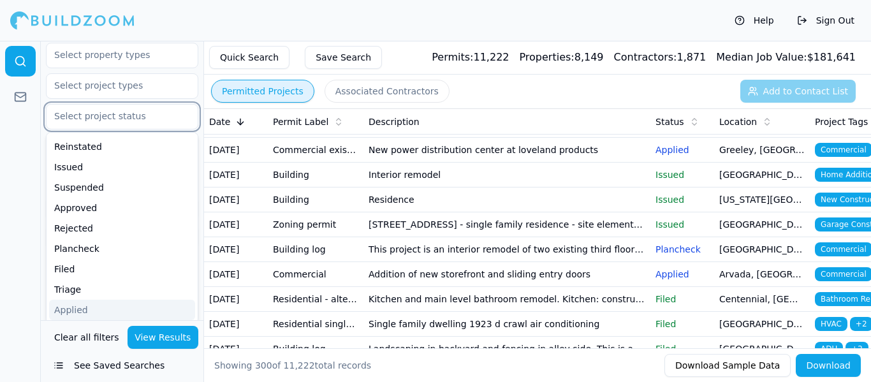
scroll to position [142, 0]
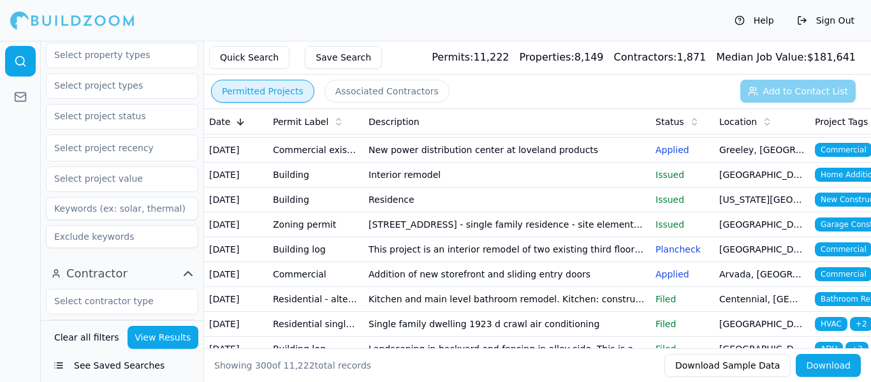
click at [24, 201] on div at bounding box center [20, 211] width 41 height 341
click at [187, 270] on icon "button" at bounding box center [187, 273] width 15 height 15
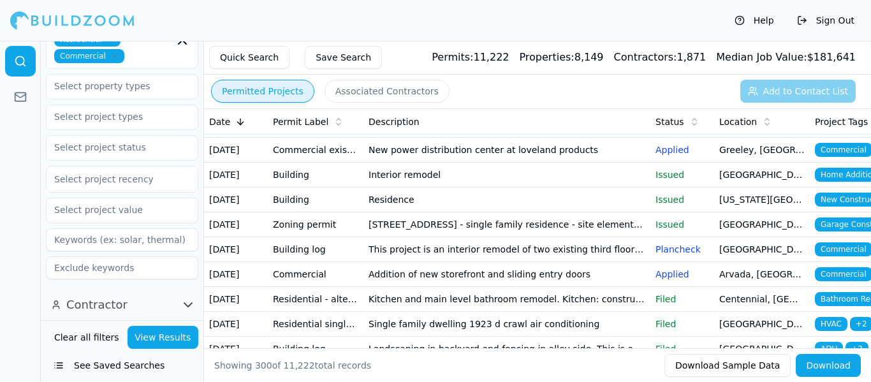
scroll to position [203, 0]
click at [190, 306] on icon "button" at bounding box center [188, 305] width 8 height 4
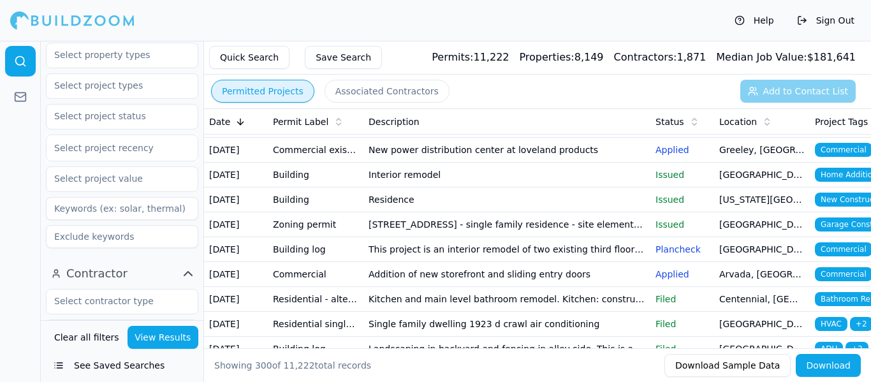
click at [186, 274] on icon "button" at bounding box center [188, 274] width 8 height 4
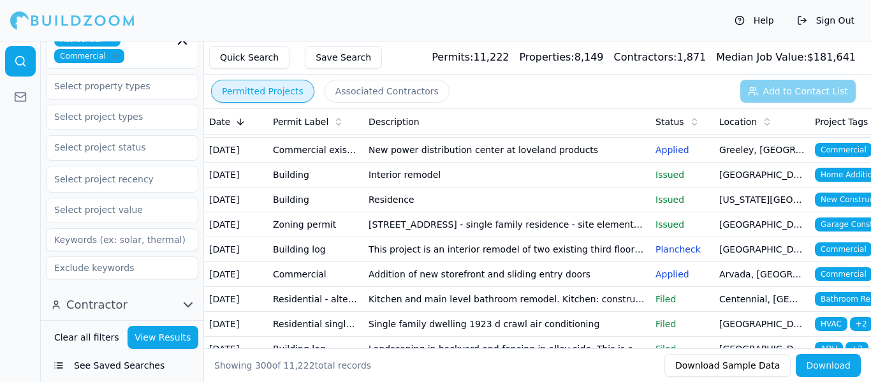
scroll to position [203, 0]
click at [191, 307] on icon "button" at bounding box center [187, 304] width 15 height 15
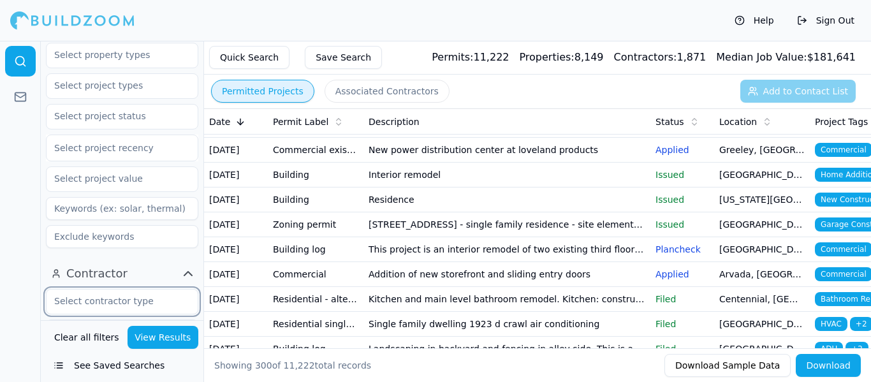
click at [157, 303] on input "text" at bounding box center [114, 301] width 135 height 23
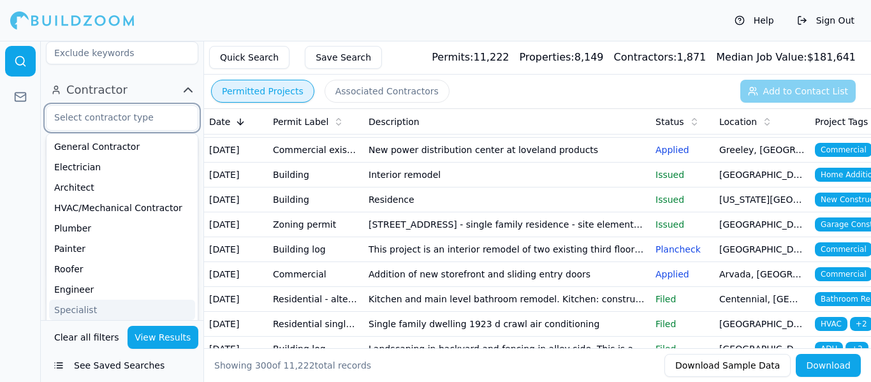
scroll to position [419, 0]
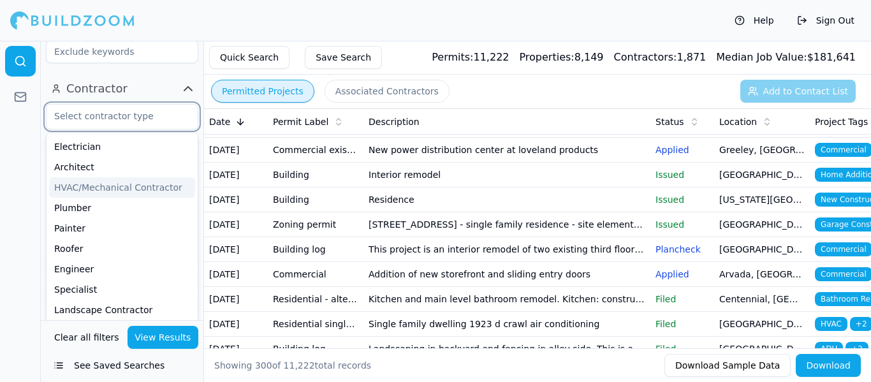
click at [142, 183] on div "HVAC/Mechanical Contractor" at bounding box center [122, 187] width 146 height 20
